Goal: Book appointment/travel/reservation

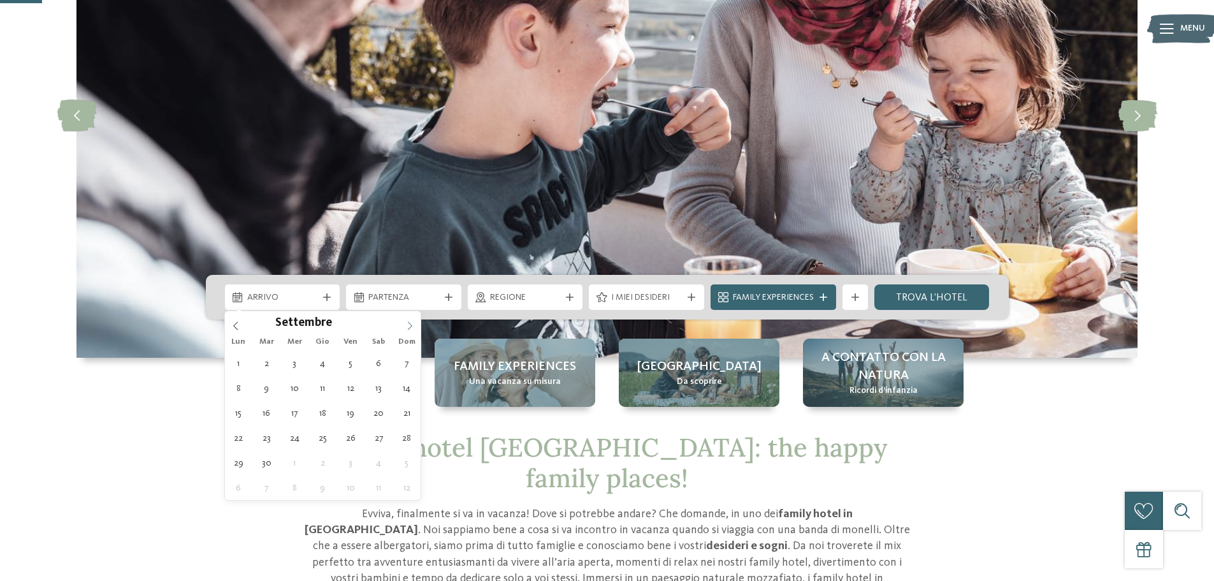
click at [411, 329] on icon at bounding box center [409, 325] width 9 height 9
click at [410, 328] on icon at bounding box center [409, 325] width 9 height 9
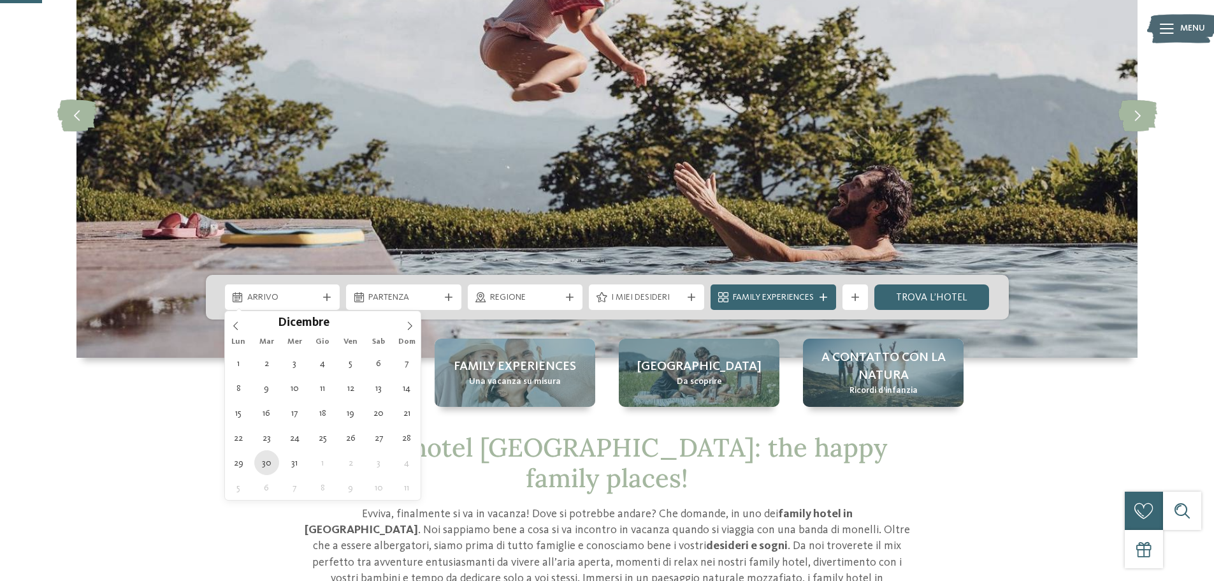
type div "30.12.2025"
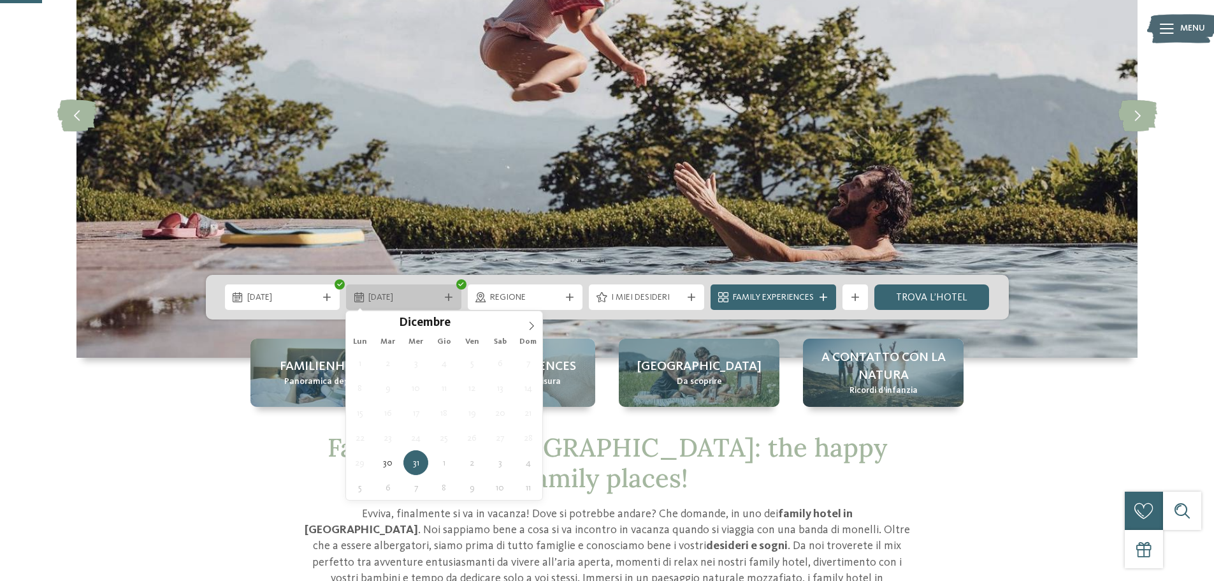
click at [421, 301] on span "31.12.2025" at bounding box center [403, 297] width 71 height 13
type div "01.01.2026"
type input "****"
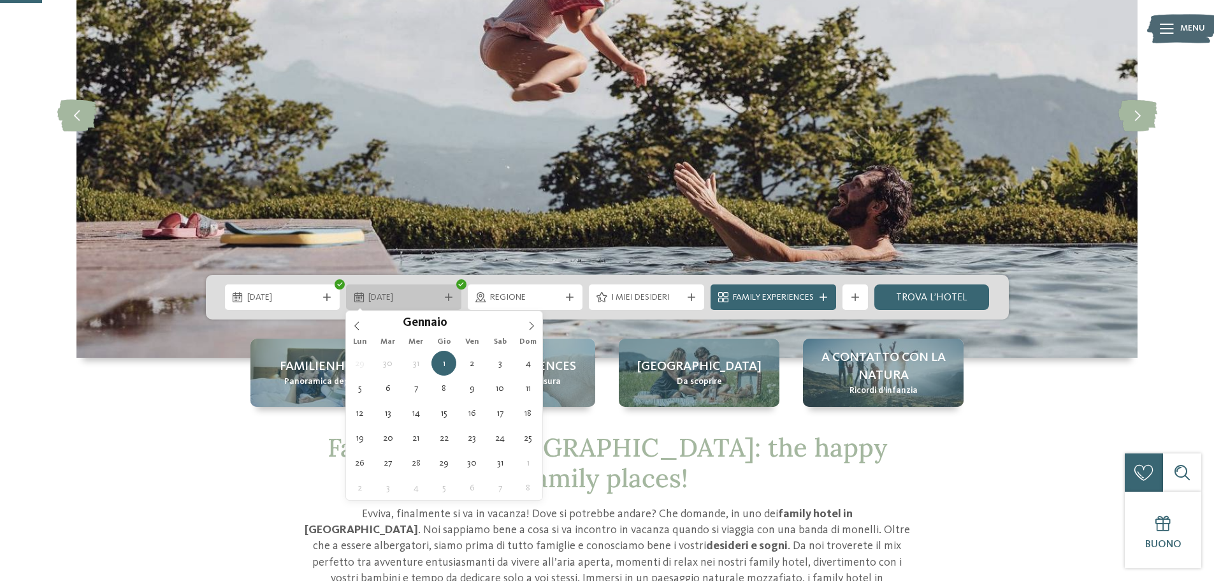
click at [398, 296] on span "01.01.2026" at bounding box center [403, 297] width 71 height 13
type div "02.01.2026"
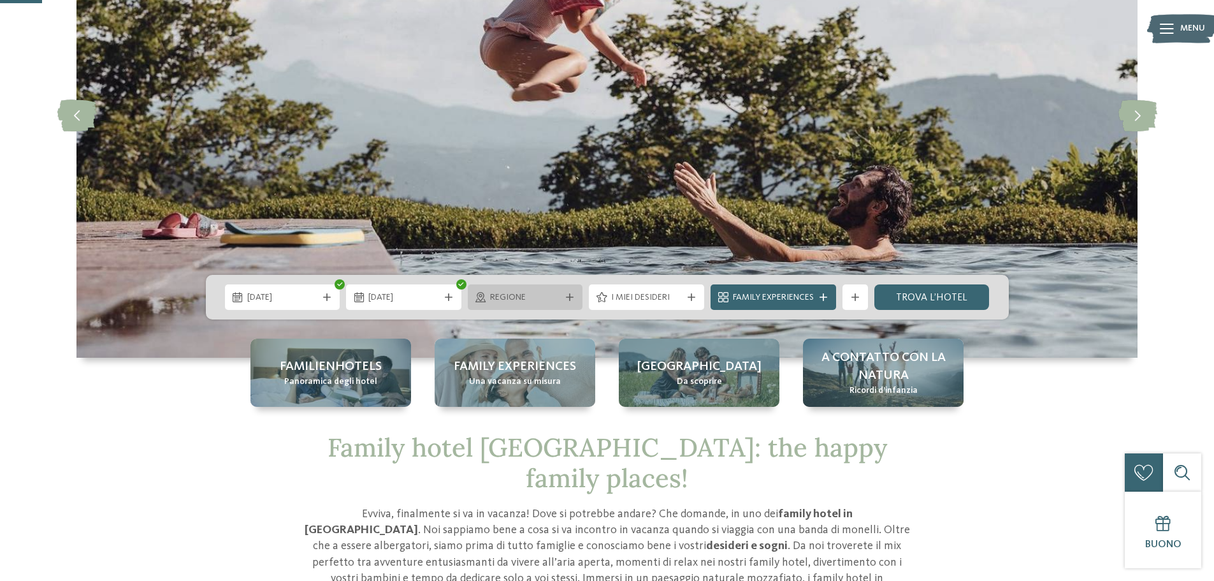
click at [523, 296] on span "Regione" at bounding box center [525, 297] width 71 height 13
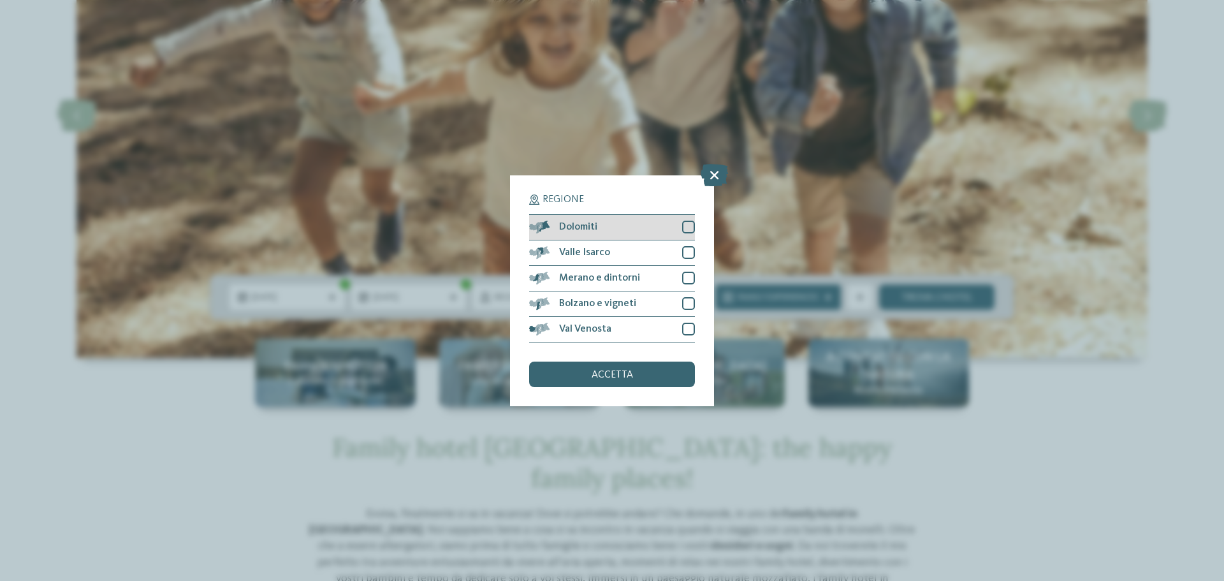
click at [686, 228] on div at bounding box center [688, 227] width 13 height 13
click at [653, 375] on div "accetta" at bounding box center [612, 373] width 166 height 25
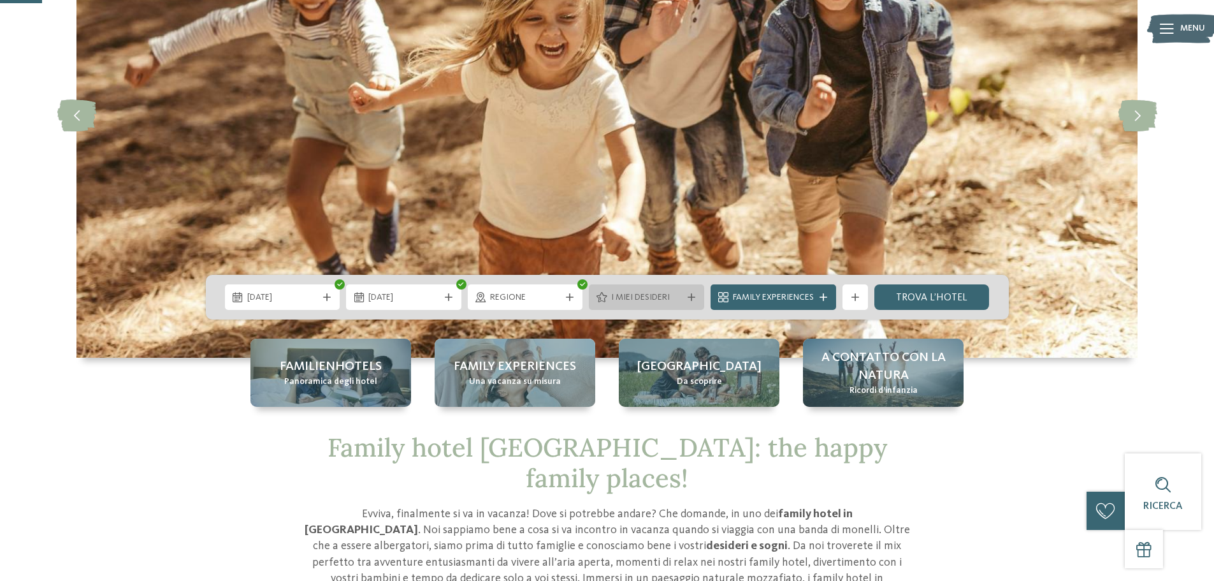
click at [639, 304] on div "I miei desideri" at bounding box center [646, 296] width 115 height 25
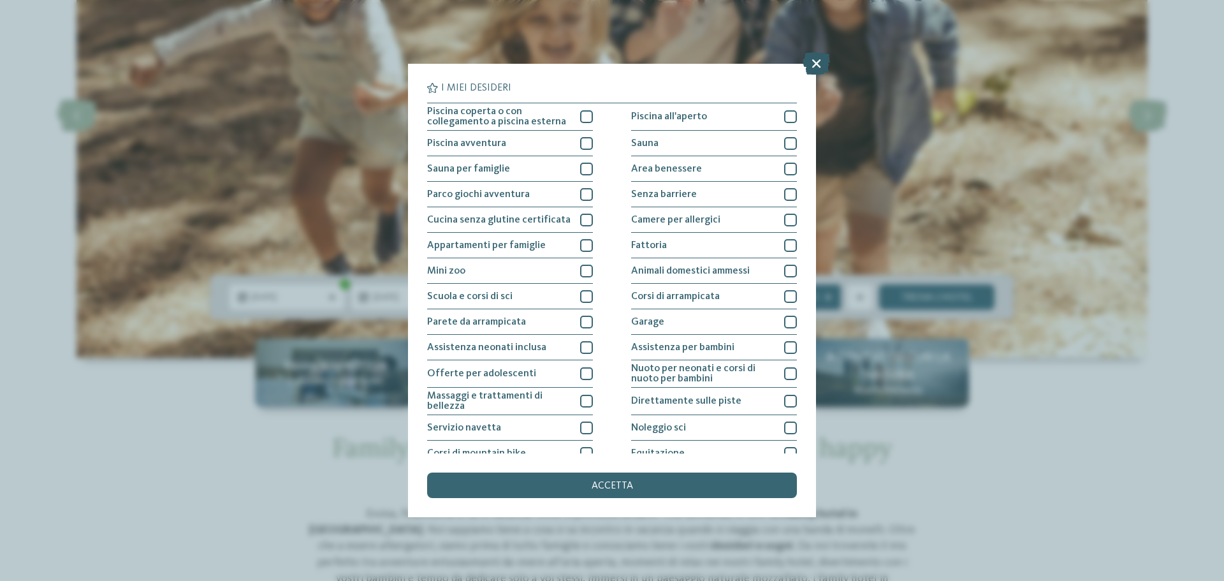
click at [814, 52] on icon at bounding box center [815, 63] width 27 height 22
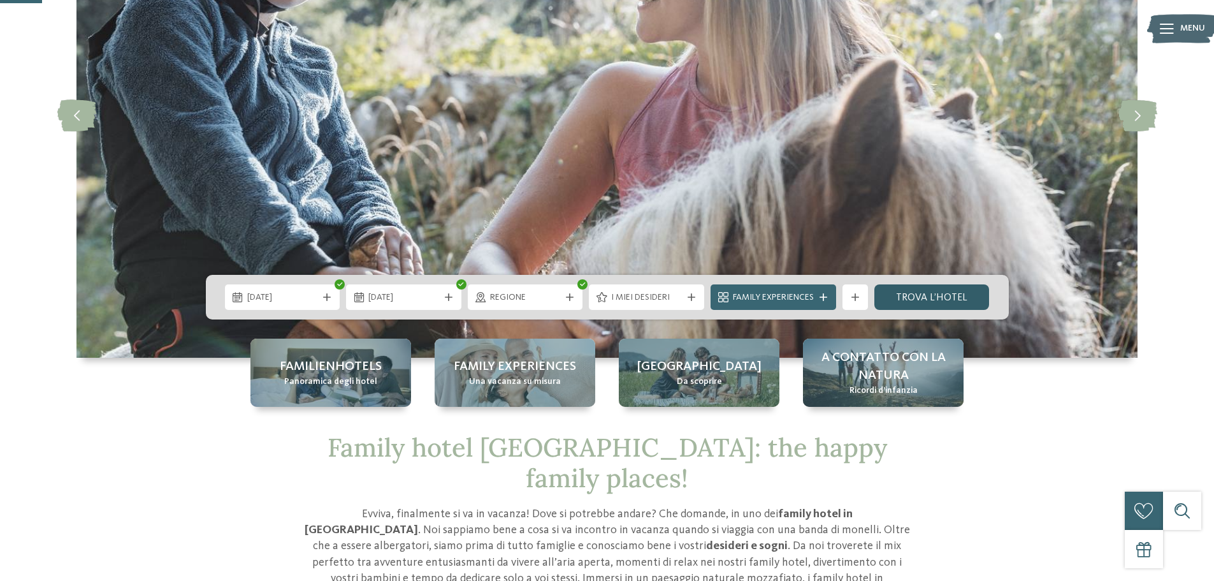
click at [910, 293] on link "trova l’hotel" at bounding box center [931, 296] width 115 height 25
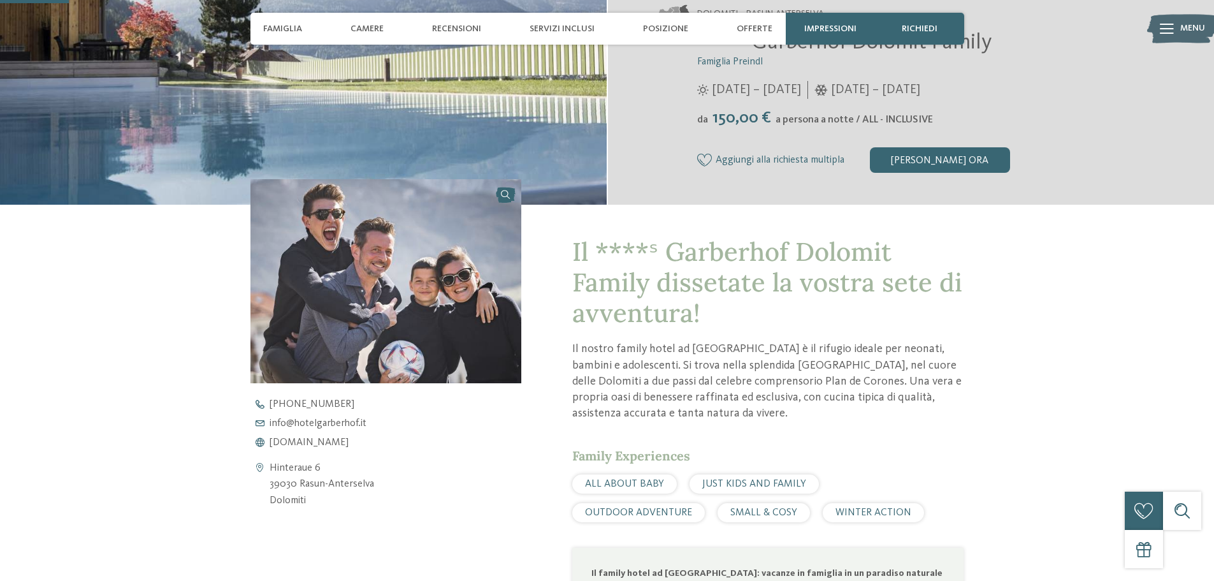
scroll to position [64, 0]
